Goal: Information Seeking & Learning: Check status

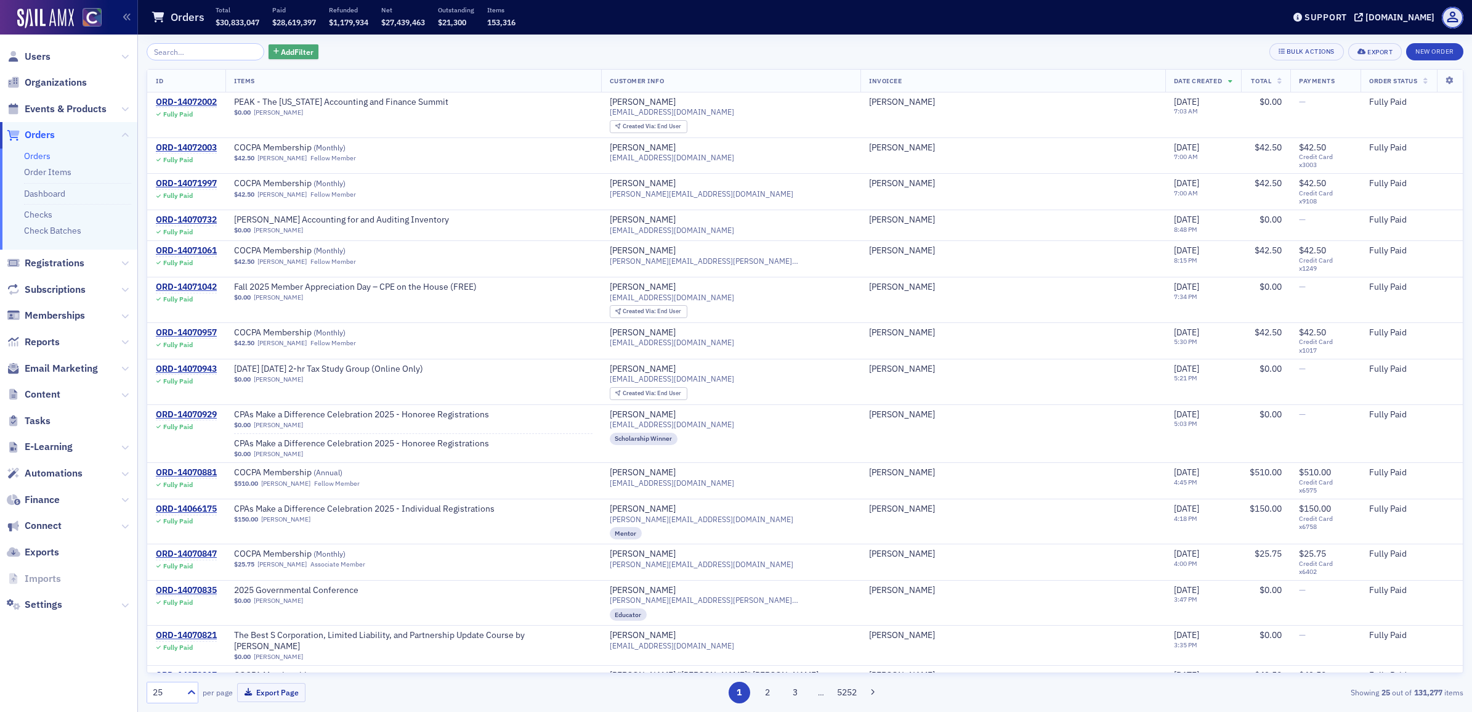
click at [299, 46] on span "Add Filter" at bounding box center [297, 51] width 33 height 11
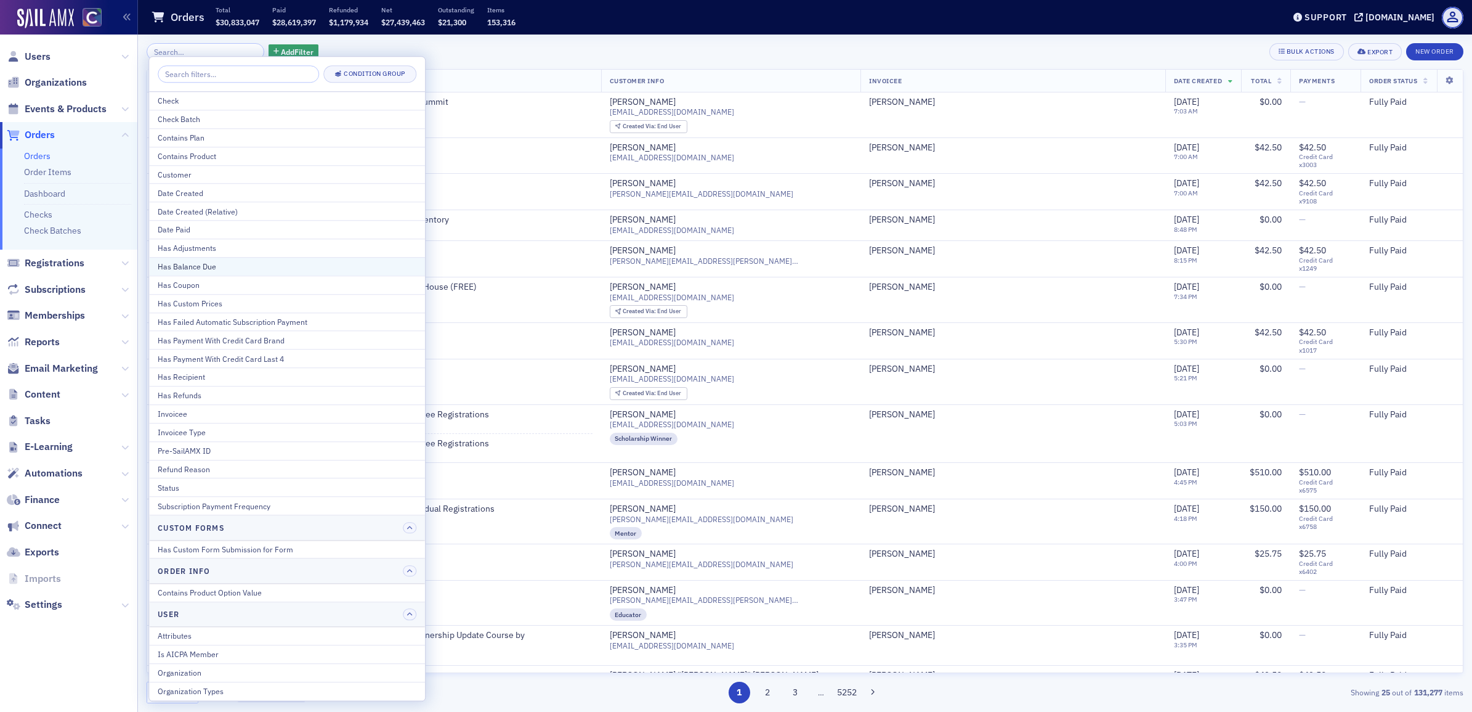
click at [251, 265] on div "Has Balance Due" at bounding box center [287, 266] width 259 height 11
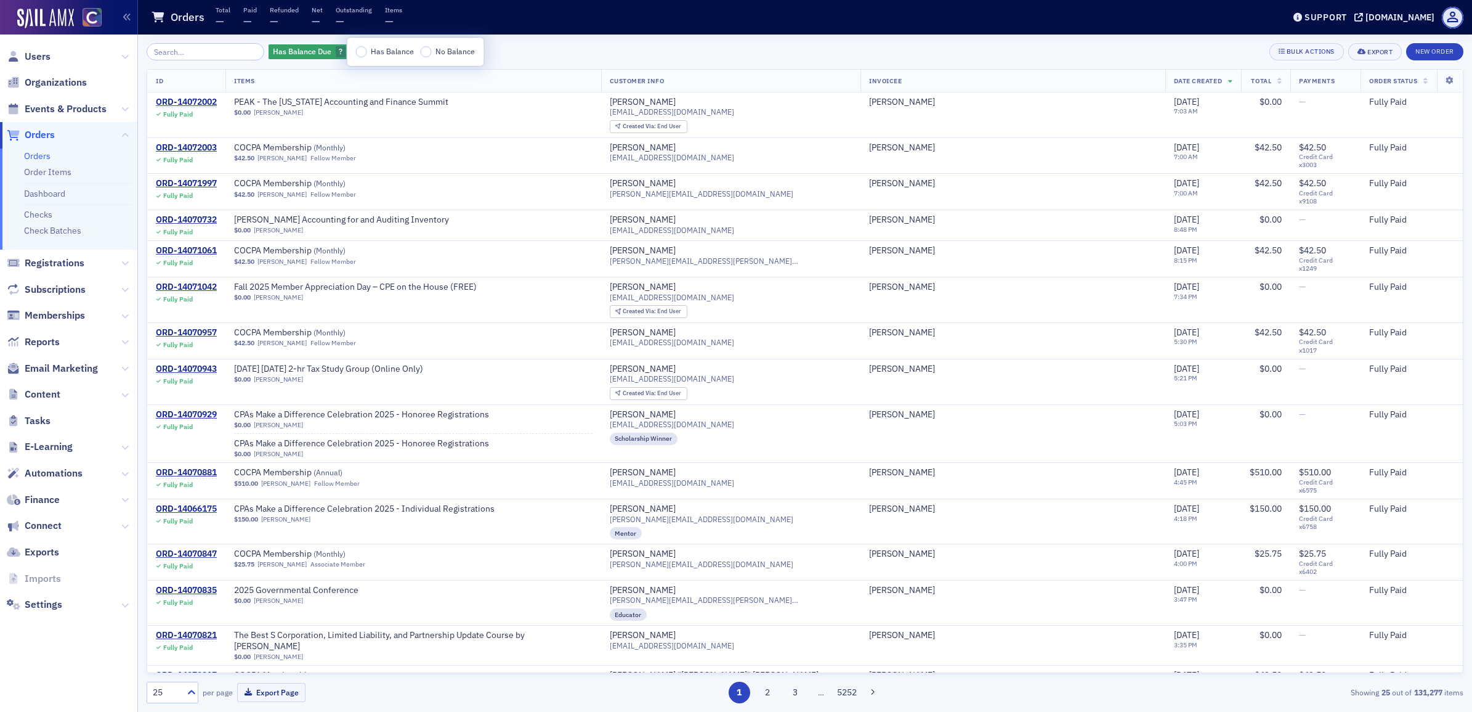
click at [385, 49] on span "Has Balance" at bounding box center [392, 51] width 43 height 10
click at [367, 49] on input "Has Balance" at bounding box center [361, 51] width 11 height 11
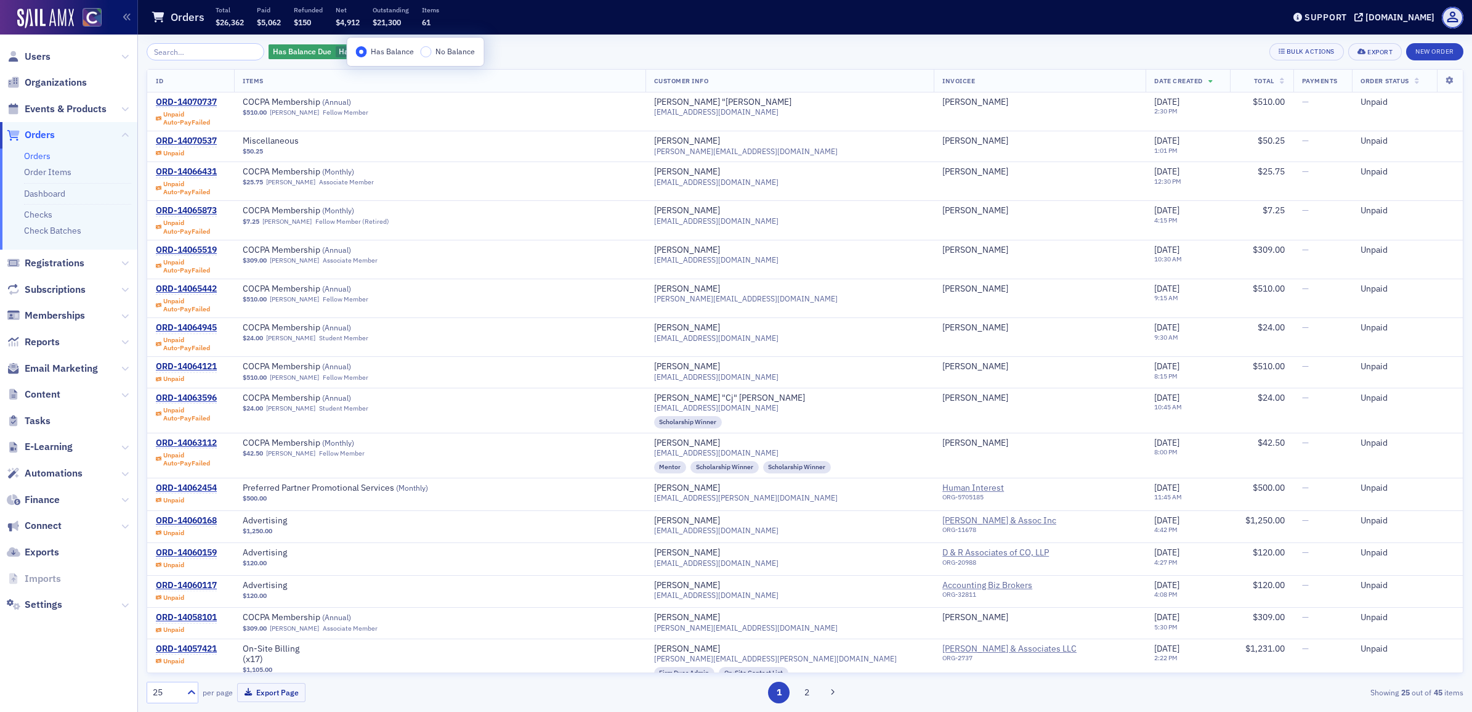
click at [1146, 86] on th "Date Created" at bounding box center [1188, 81] width 84 height 23
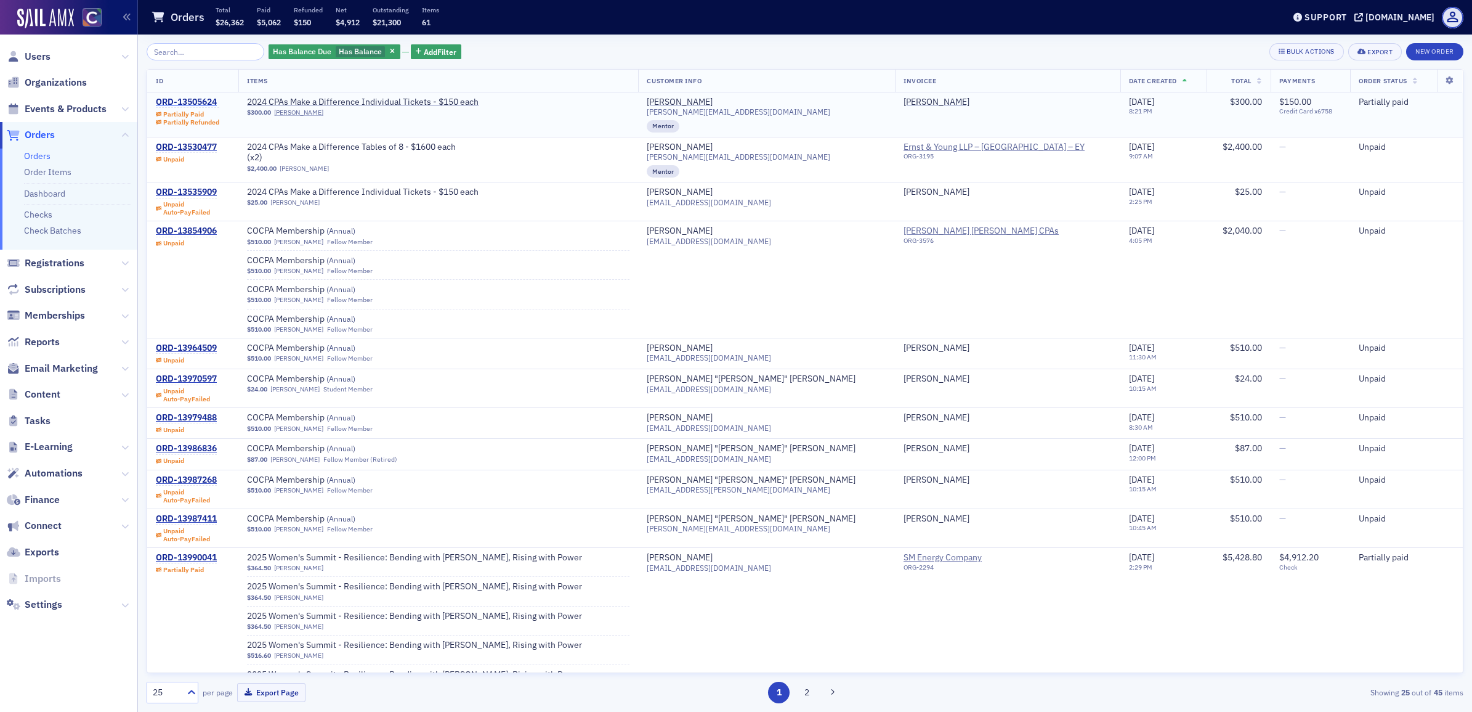
click at [184, 103] on div "ORD-13505624" at bounding box center [187, 102] width 63 height 11
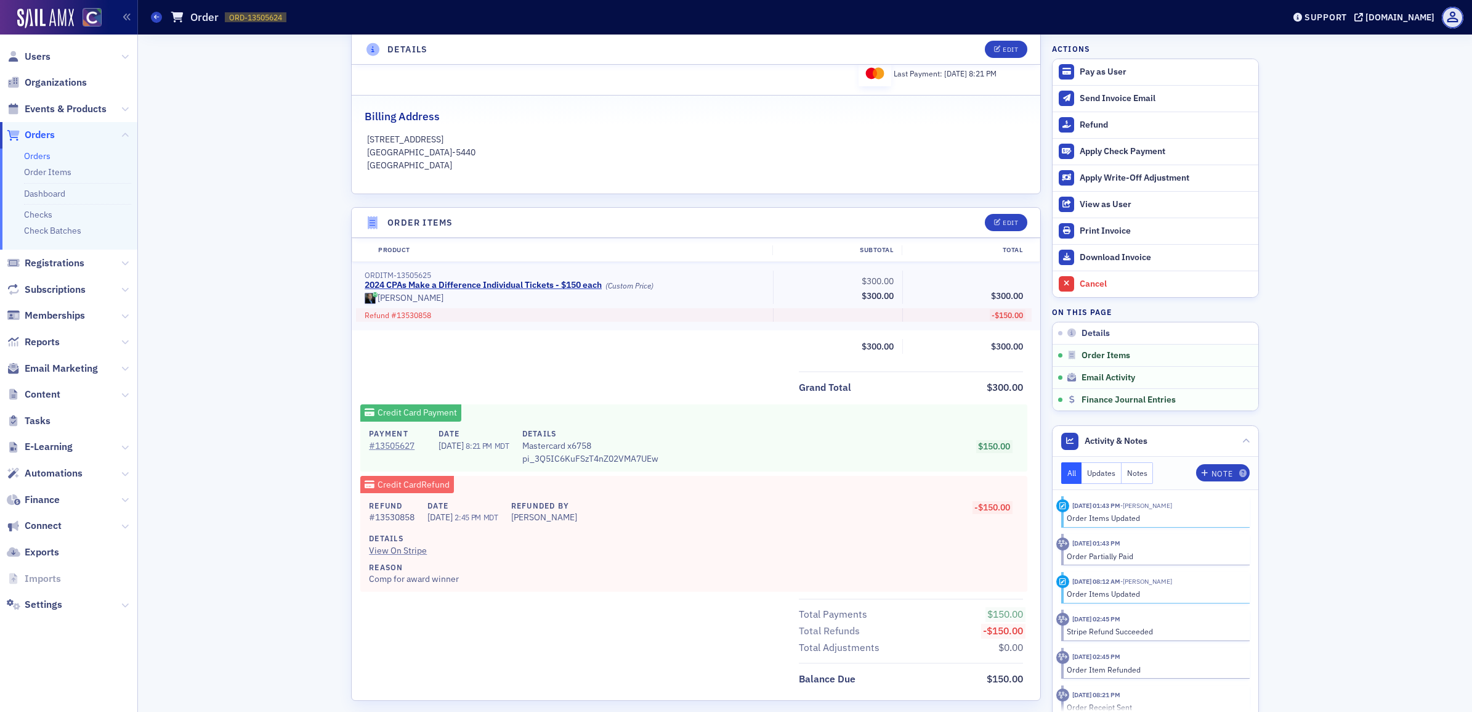
scroll to position [496, 0]
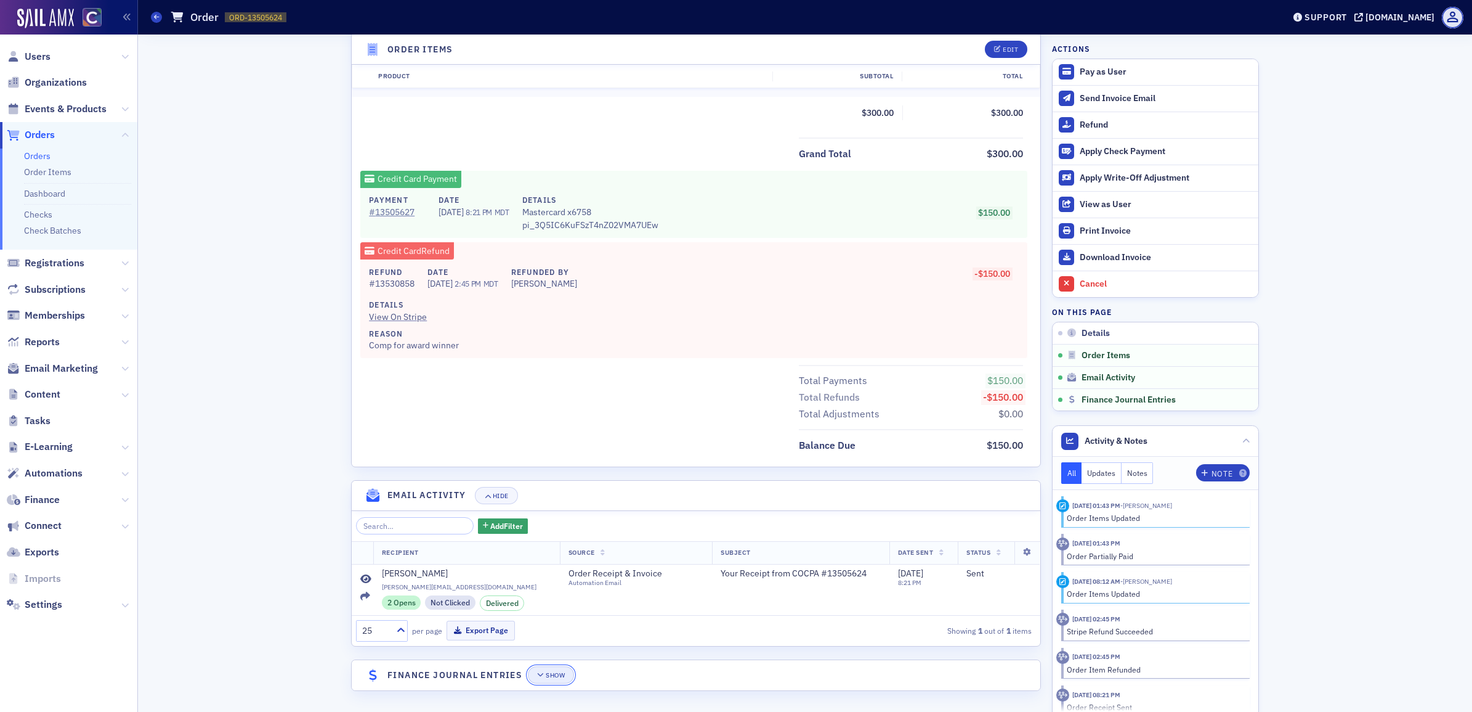
click at [552, 671] on div "Show" at bounding box center [555, 674] width 19 height 7
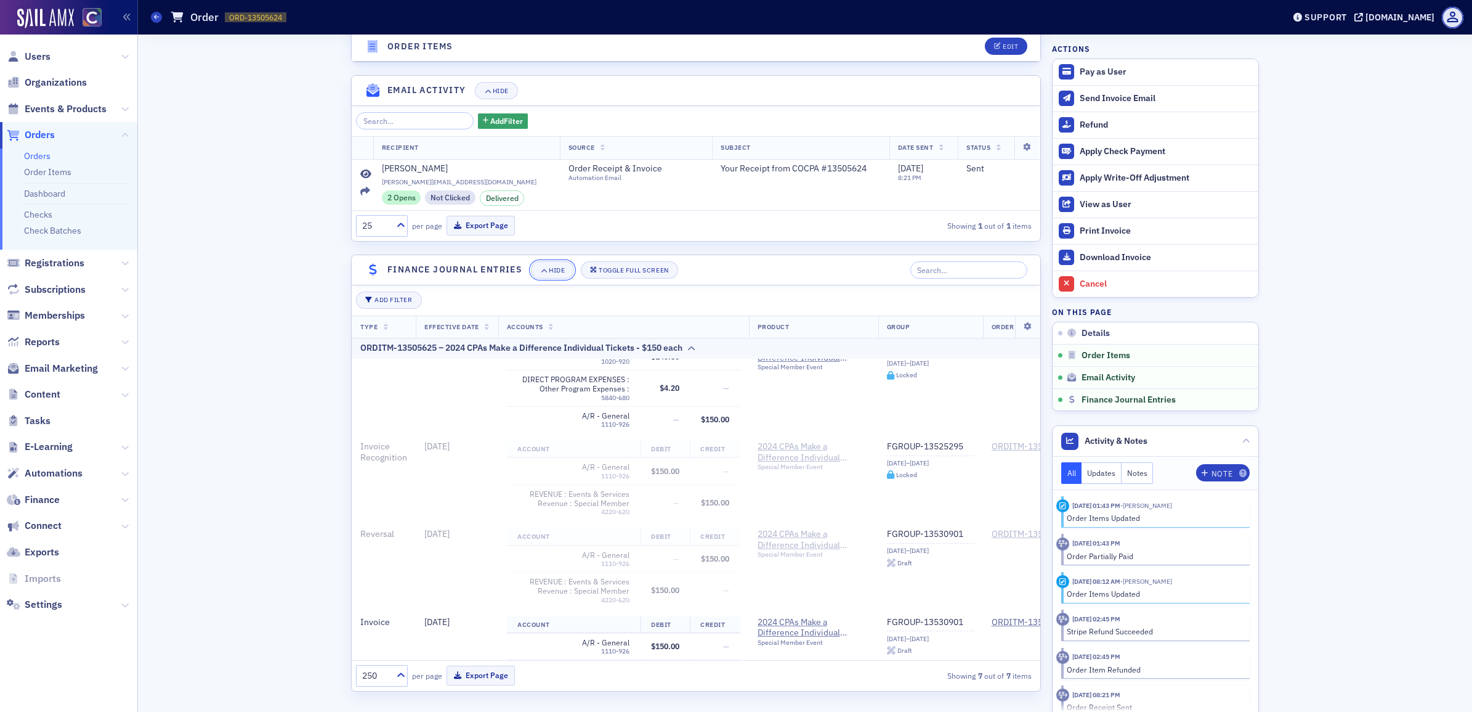
scroll to position [0, 0]
